Goal: Download file/media

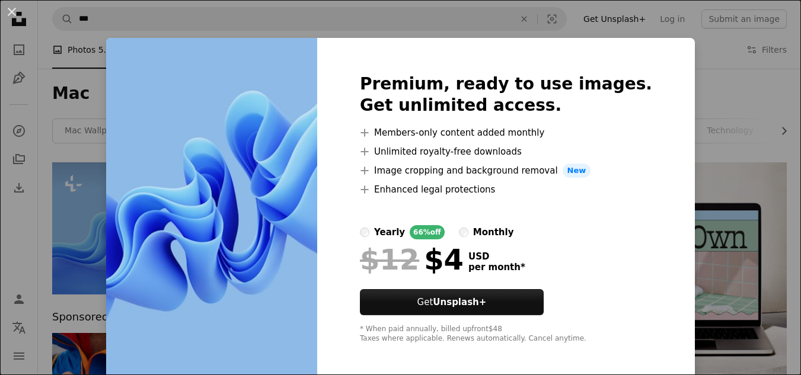
scroll to position [120, 0]
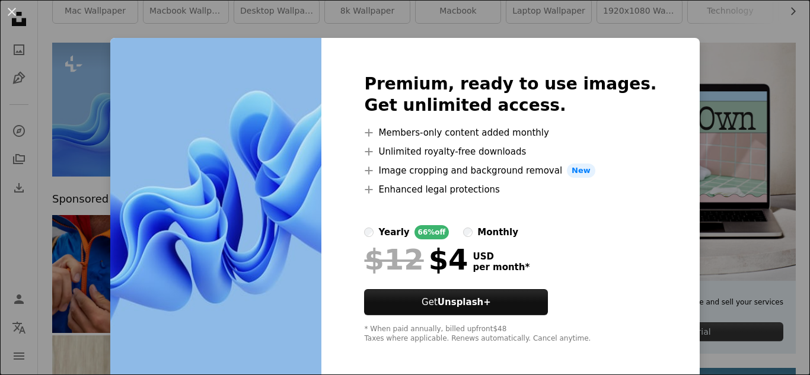
click at [789, 103] on div "An X shape Premium, ready to use images. Get unlimited access. A plus sign Memb…" at bounding box center [405, 187] width 810 height 375
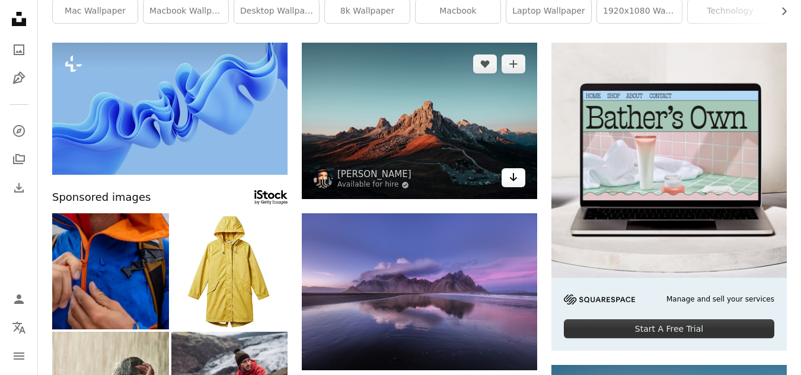
click at [513, 180] on icon "Download" at bounding box center [514, 177] width 8 height 8
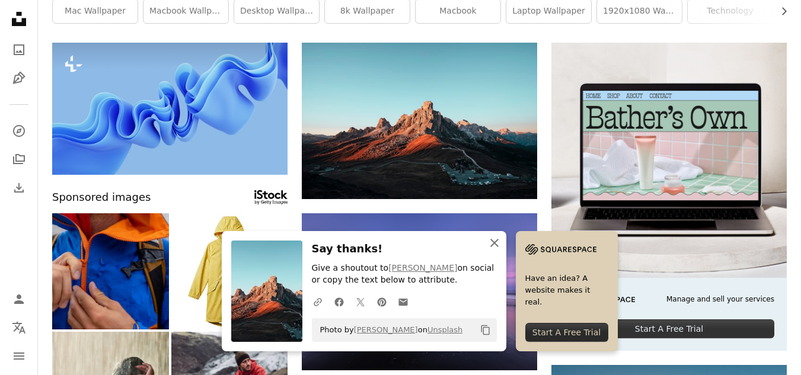
click at [548, 247] on div "An X shape Close Say thanks! Give a shoutout to [PERSON_NAME] on social or copy…" at bounding box center [420, 291] width 396 height 120
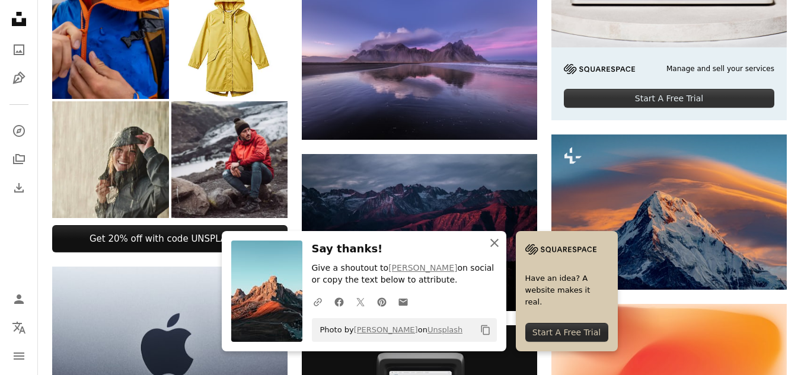
scroll to position [359, 0]
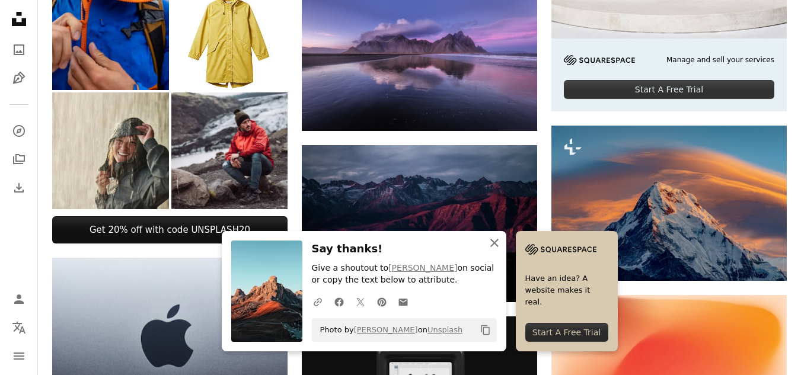
click at [495, 245] on icon "An X shape" at bounding box center [494, 243] width 14 height 14
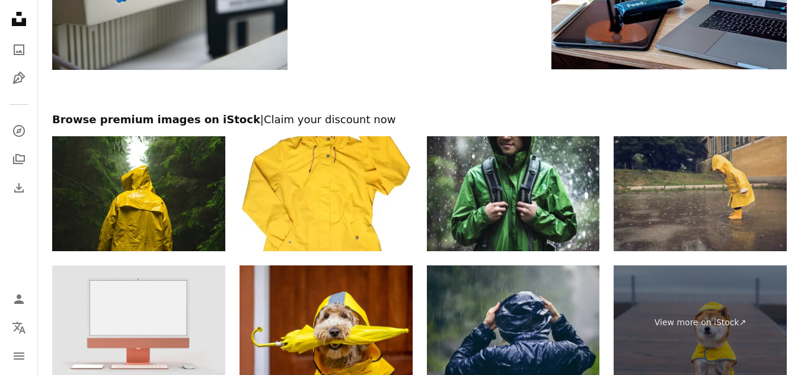
scroll to position [1781, 0]
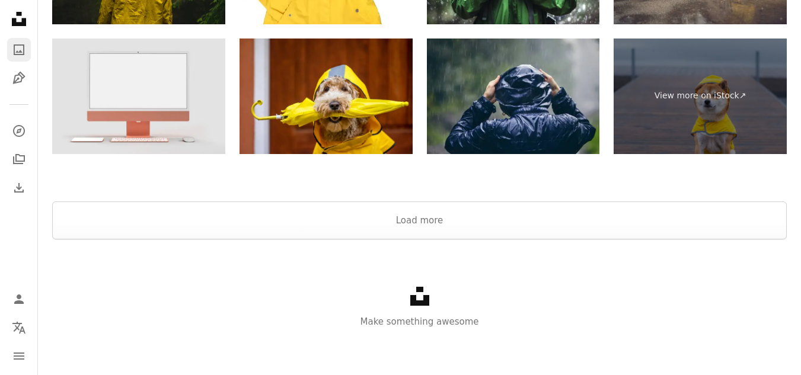
click at [18, 46] on icon "A photo" at bounding box center [19, 50] width 14 height 14
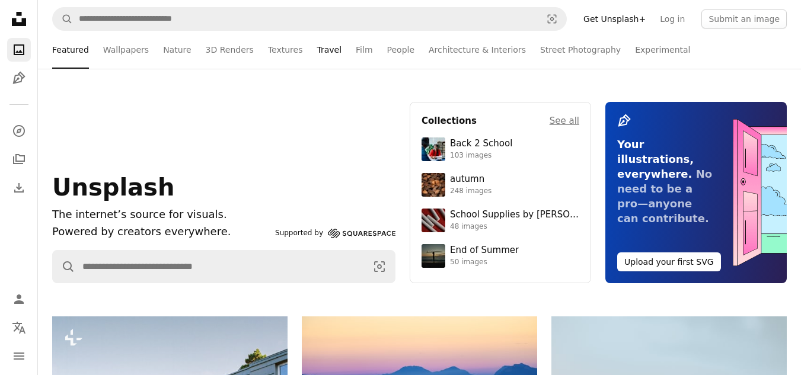
click at [317, 50] on link "Travel" at bounding box center [329, 50] width 25 height 38
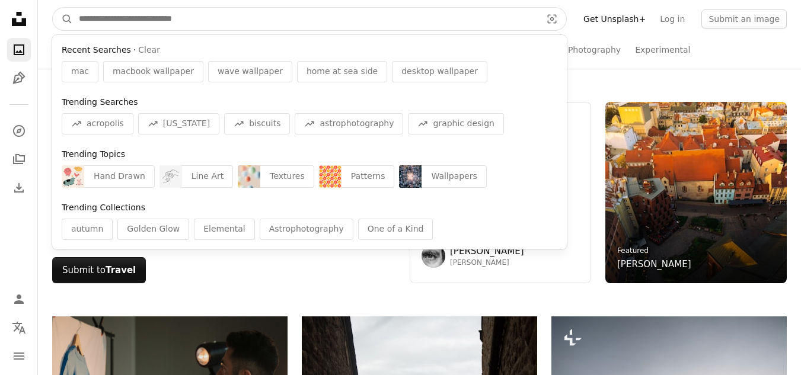
click at [229, 20] on input "Find visuals sitewide" at bounding box center [305, 19] width 465 height 23
